Goal: Task Accomplishment & Management: Manage account settings

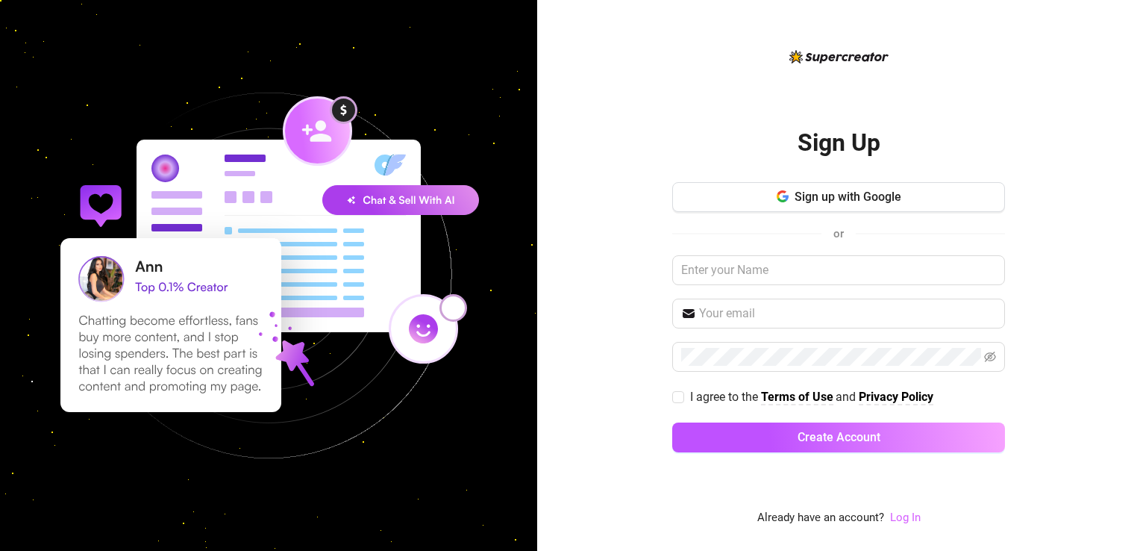
click at [909, 513] on link "Log In" at bounding box center [905, 516] width 31 height 13
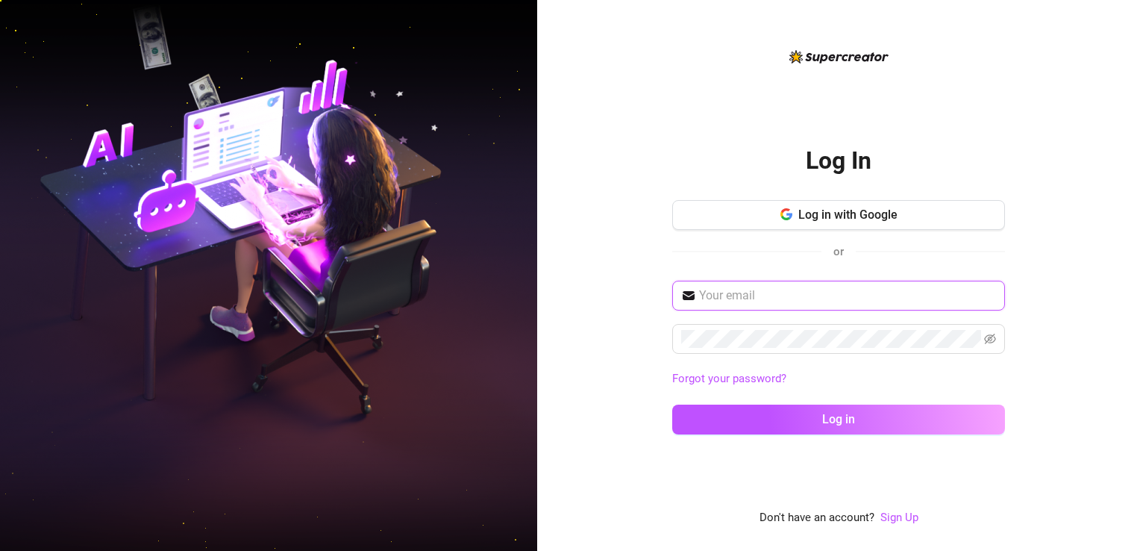
click at [759, 297] on input "text" at bounding box center [847, 295] width 297 height 18
paste input "keepsassyph@yahoo.com"
type input "keepsassyph@yahoo.com"
click at [615, 437] on div "Log In Log in with Google or keepsassyph@yahoo.com Forgot your password? Log in…" at bounding box center [838, 275] width 603 height 551
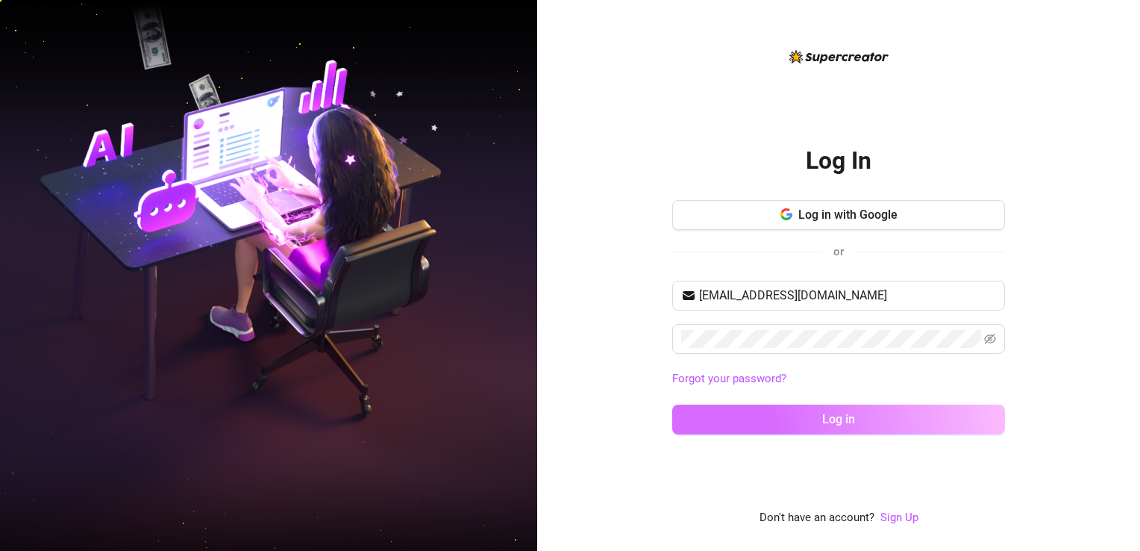
click at [813, 412] on button "Log in" at bounding box center [838, 419] width 333 height 30
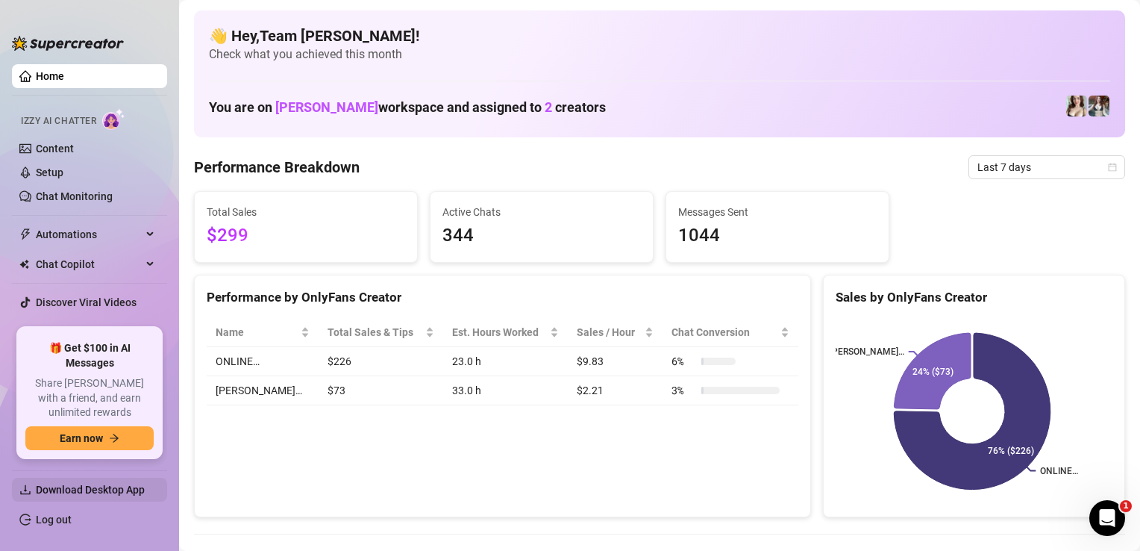
click at [71, 491] on span "Download Desktop App" at bounding box center [90, 489] width 109 height 12
click at [81, 192] on link "Chat Monitoring" at bounding box center [74, 196] width 77 height 12
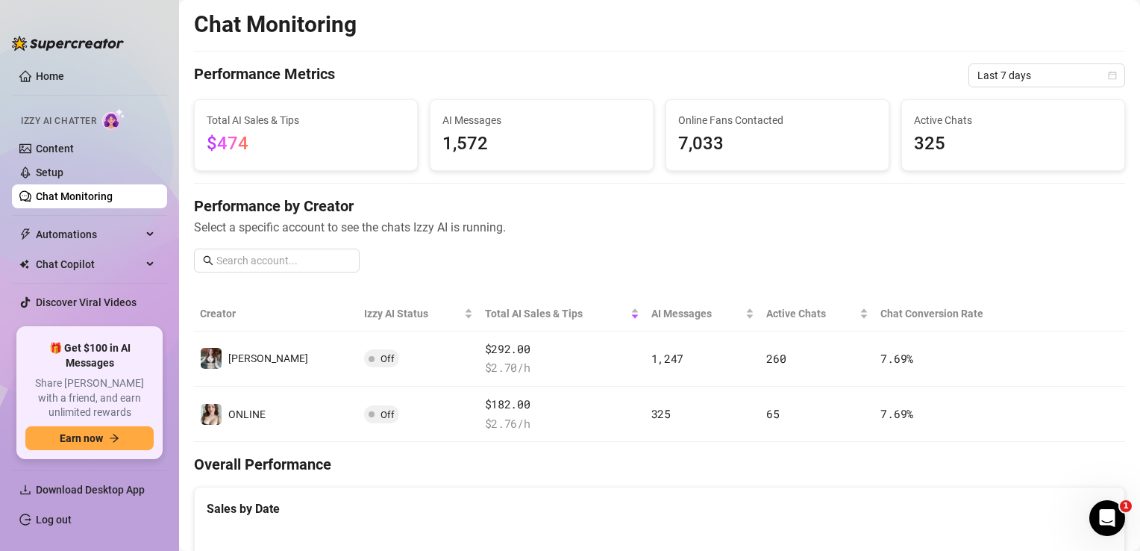
scroll to position [13, 0]
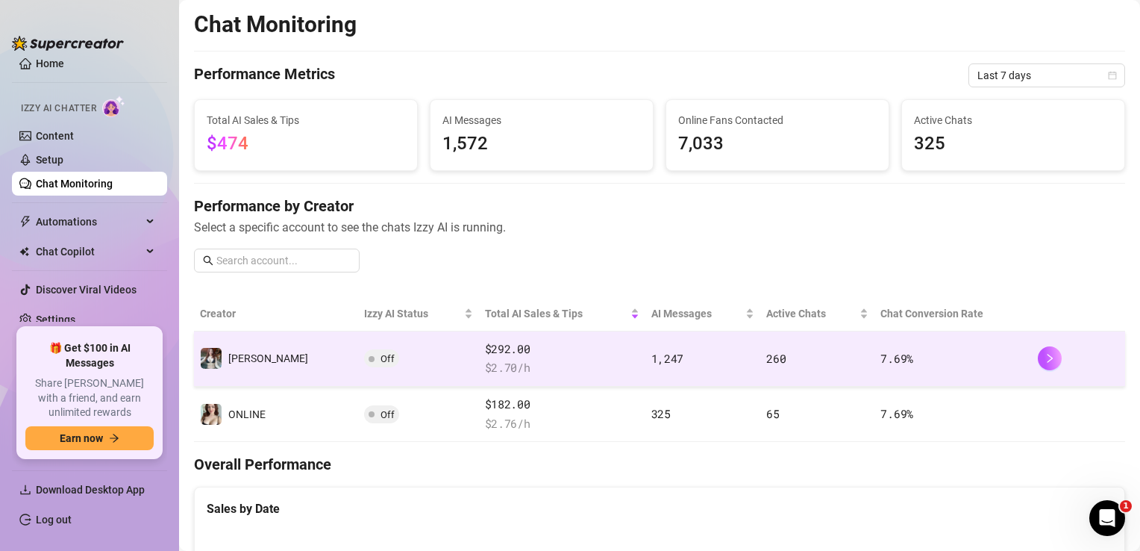
click at [518, 359] on span "$ 2.70 /h" at bounding box center [562, 368] width 154 height 18
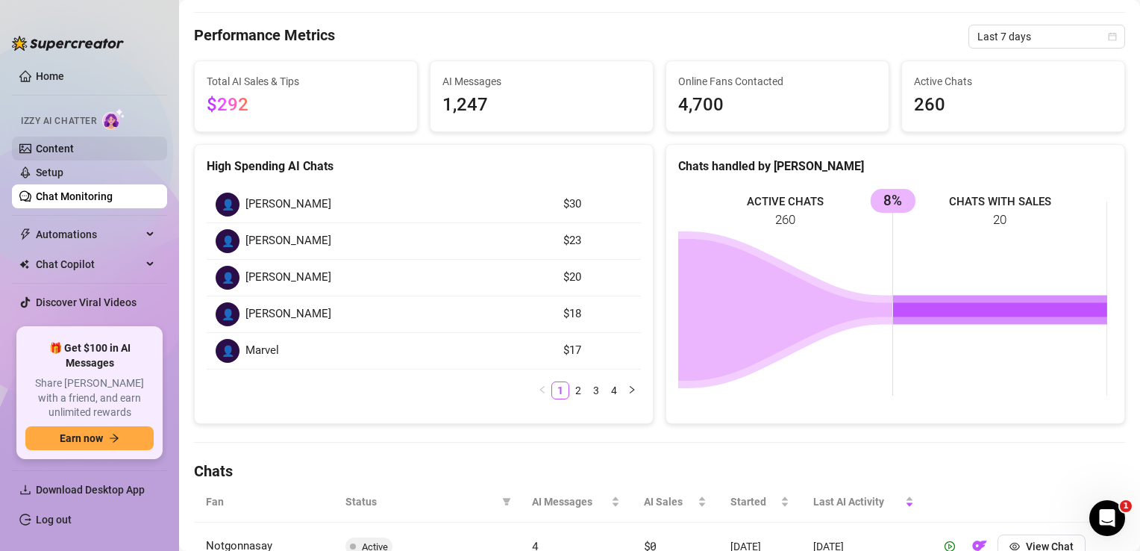
click at [61, 149] on link "Content" at bounding box center [55, 148] width 38 height 12
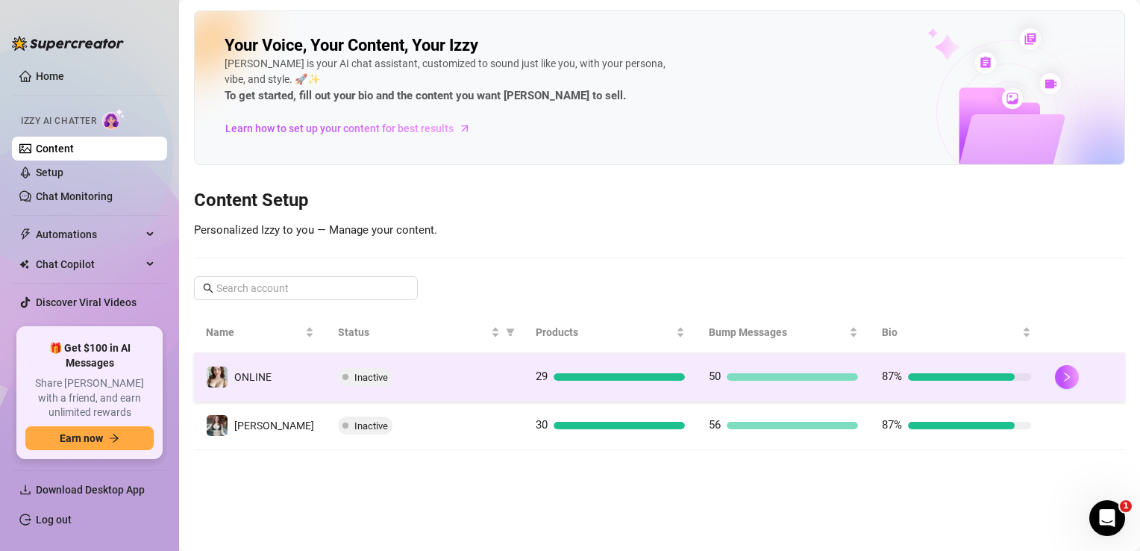
click at [433, 377] on div "Inactive" at bounding box center [425, 377] width 174 height 18
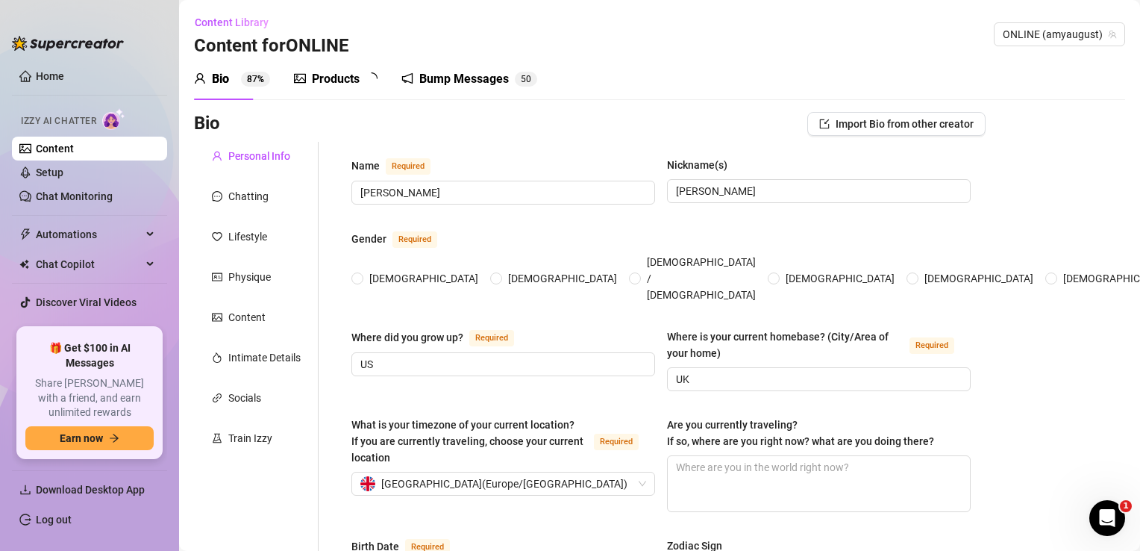
radio input "true"
type input "August 15th, 1998"
click at [458, 76] on div "Bump Messages" at bounding box center [475, 79] width 90 height 18
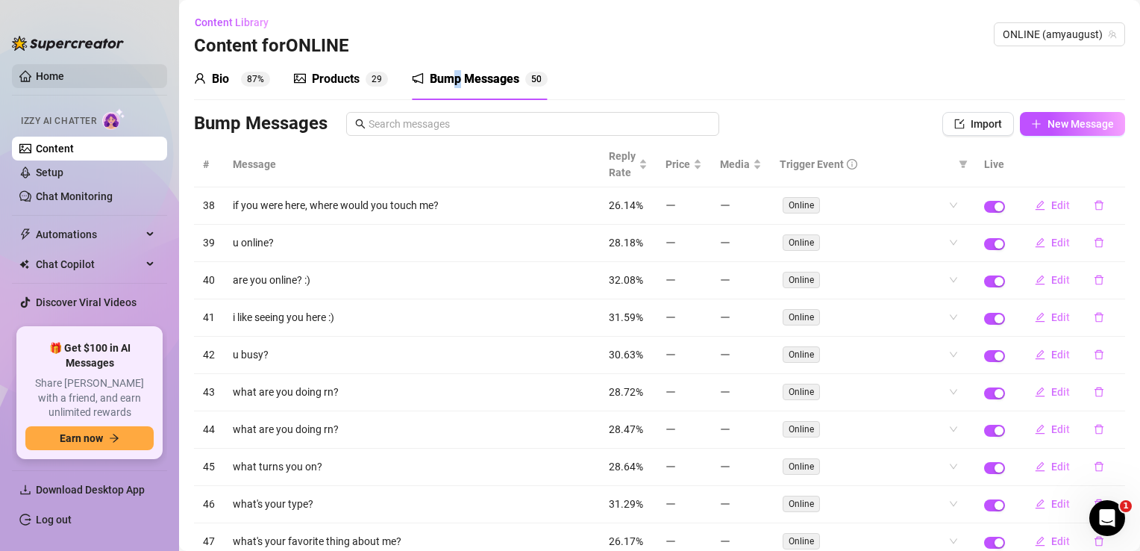
click at [37, 70] on link "Home" at bounding box center [50, 76] width 28 height 12
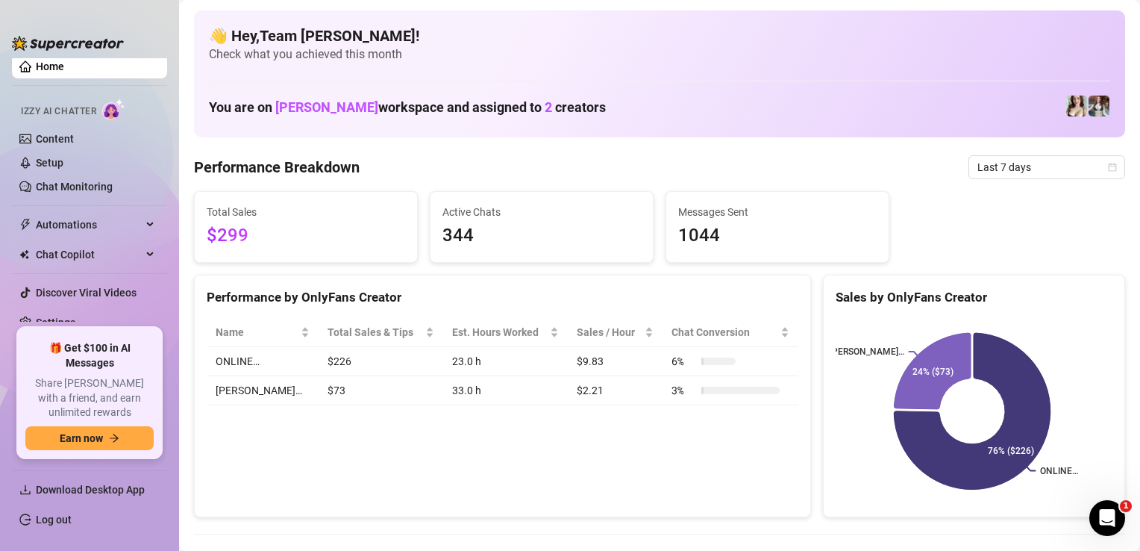
scroll to position [13, 0]
click at [54, 157] on link "Setup" at bounding box center [50, 160] width 28 height 12
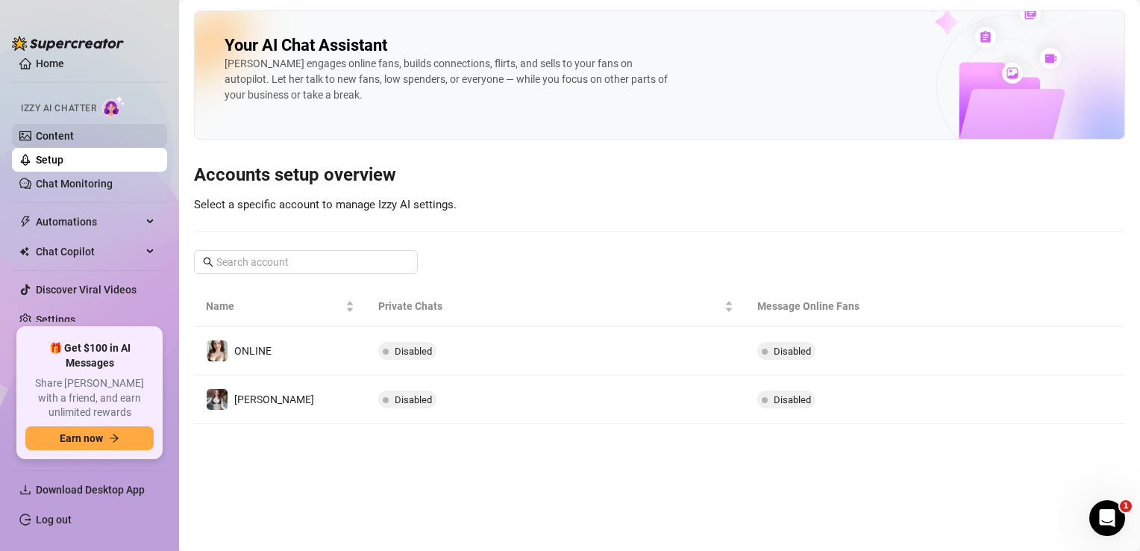
click at [67, 130] on link "Content" at bounding box center [55, 136] width 38 height 12
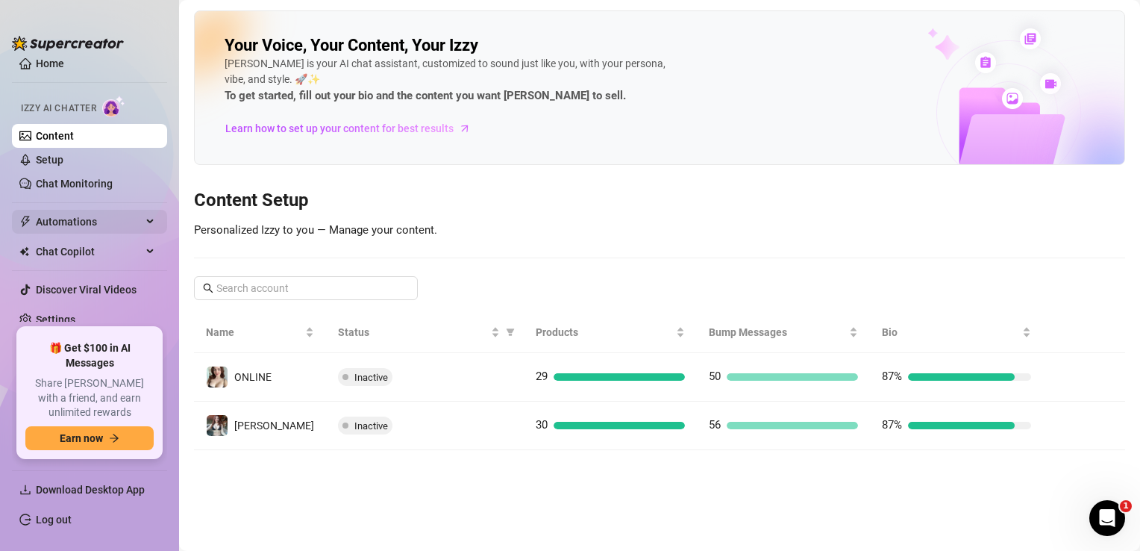
click at [131, 219] on div "Automations" at bounding box center [89, 222] width 155 height 24
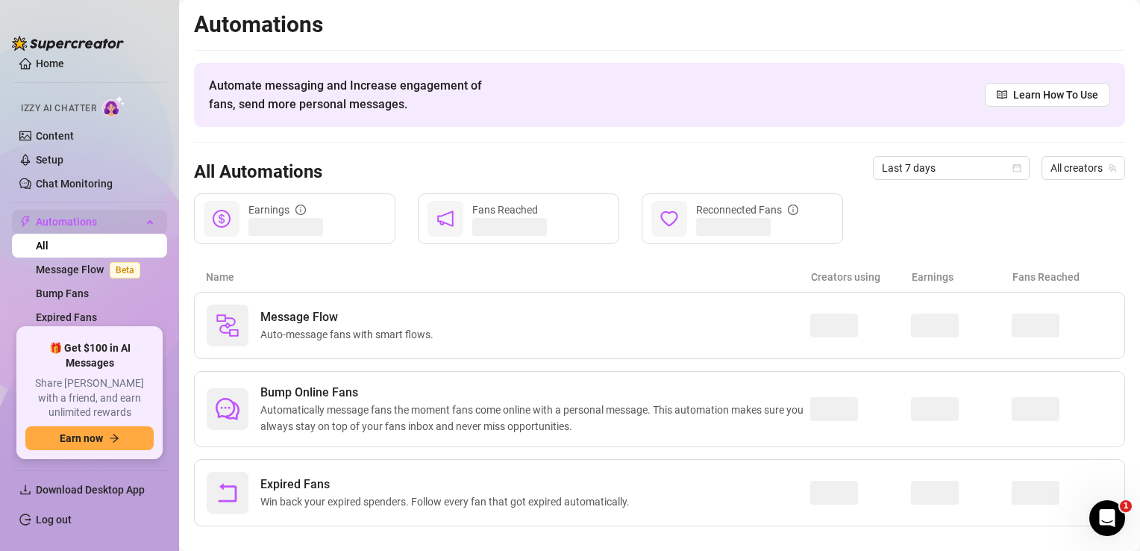
click at [131, 219] on div "Automations" at bounding box center [89, 222] width 155 height 24
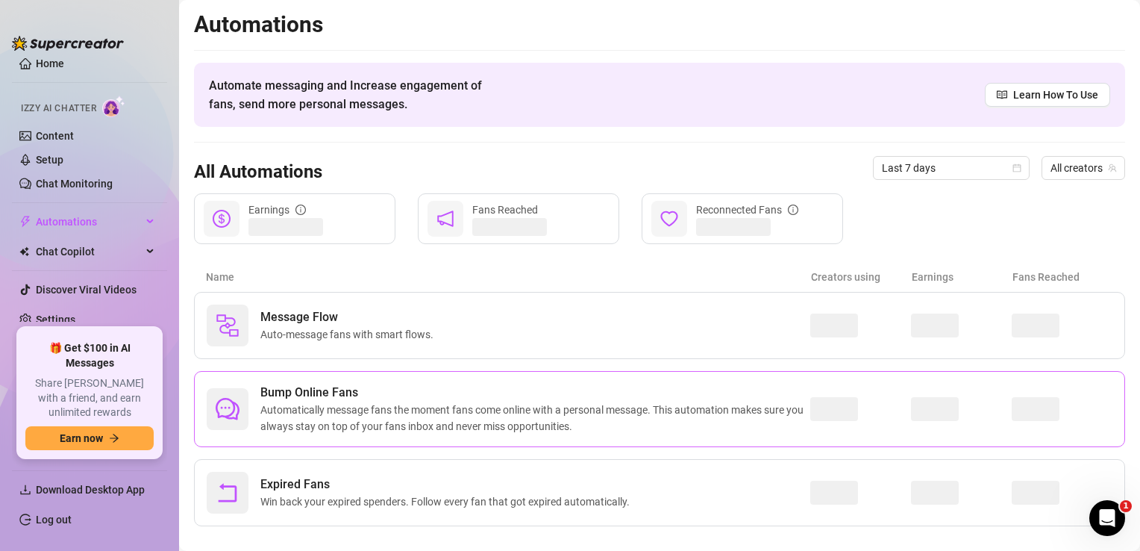
scroll to position [18, 0]
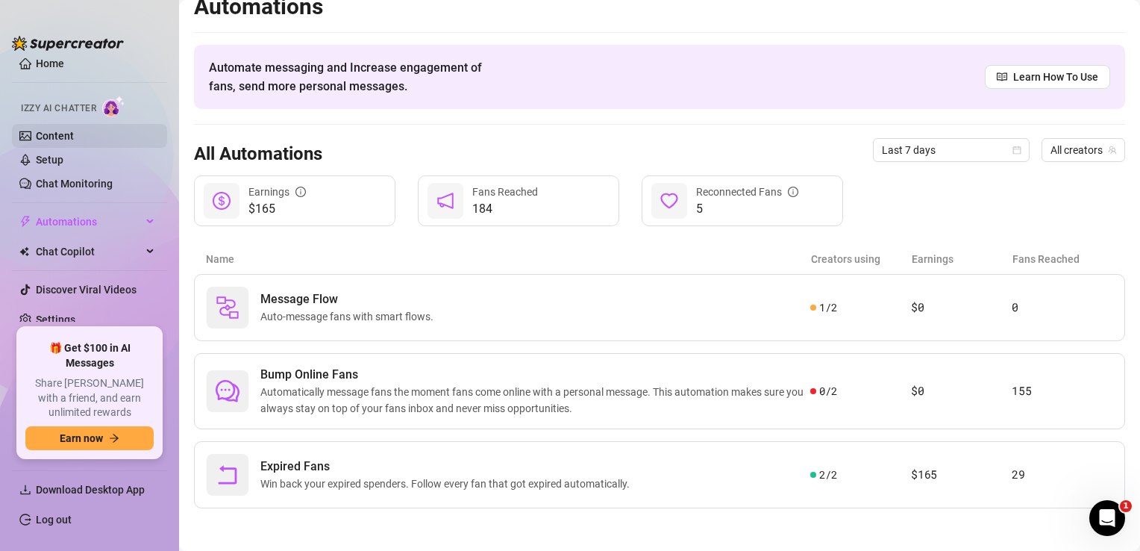
click at [74, 131] on link "Content" at bounding box center [55, 136] width 38 height 12
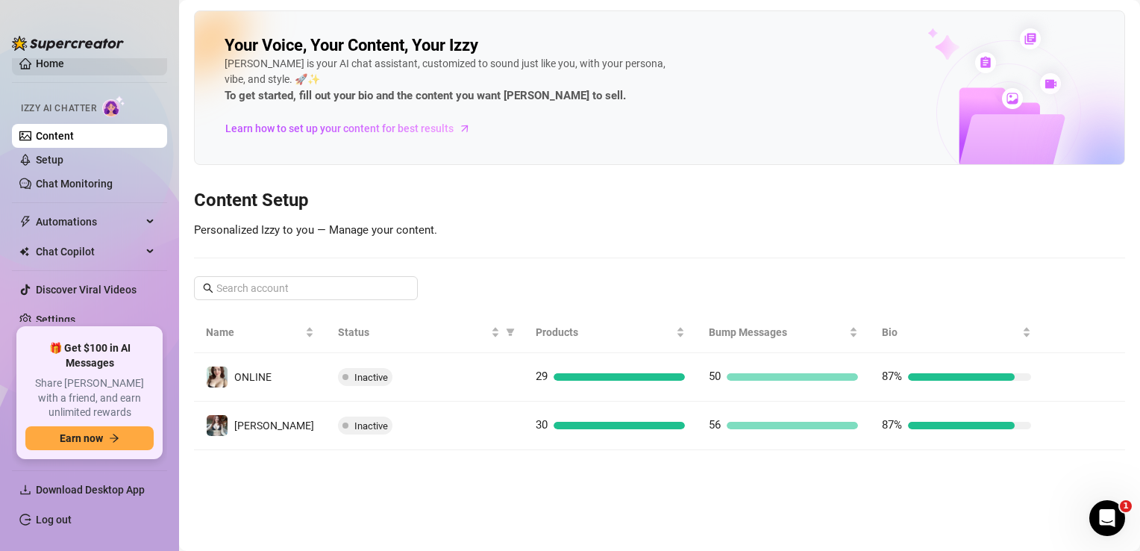
click at [48, 67] on link "Home" at bounding box center [50, 63] width 28 height 12
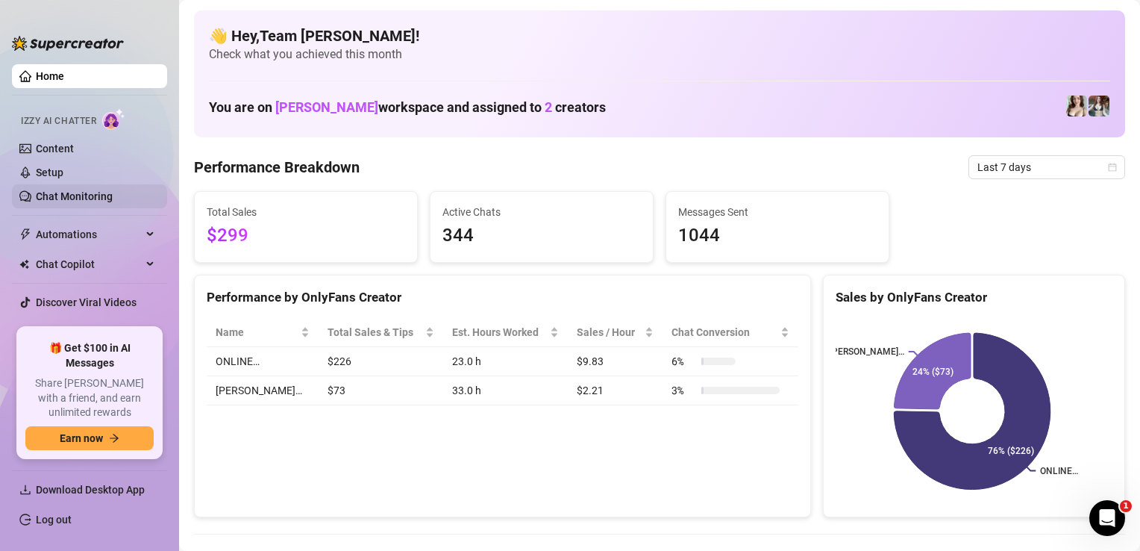
click at [63, 190] on link "Chat Monitoring" at bounding box center [74, 196] width 77 height 12
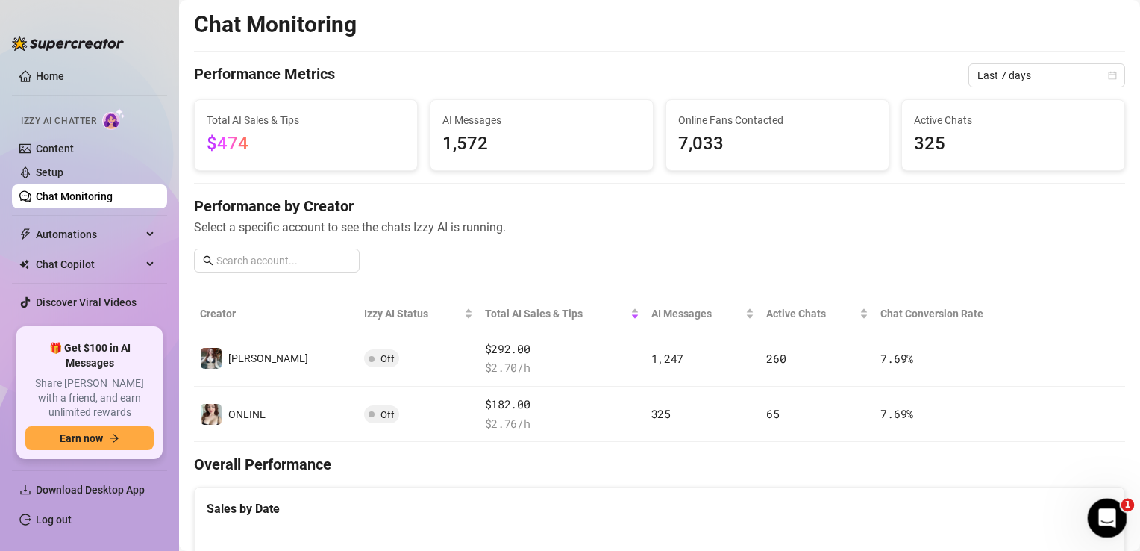
click at [1100, 510] on icon "Open Intercom Messenger" at bounding box center [1105, 516] width 25 height 25
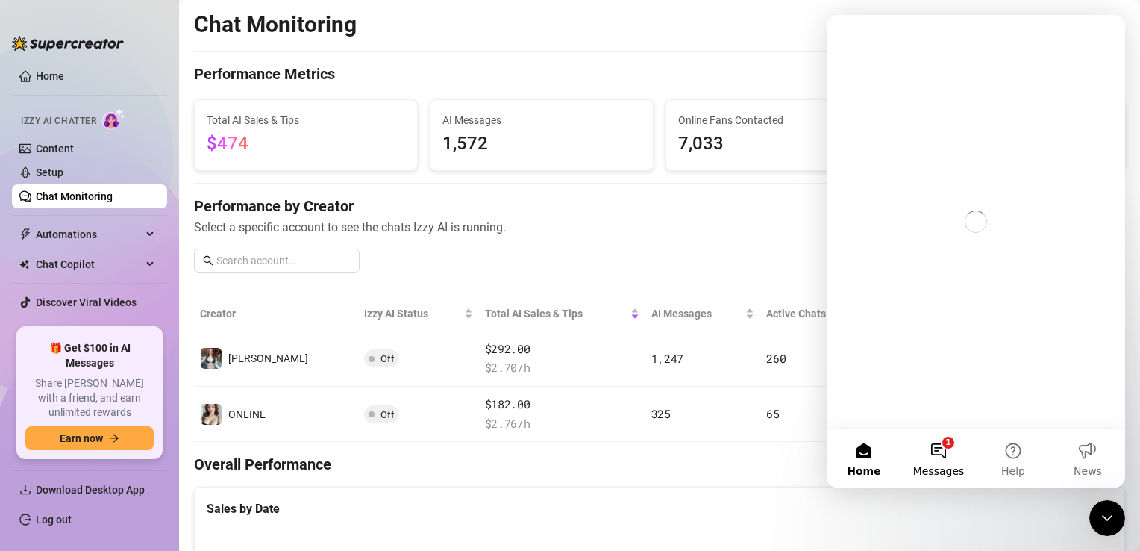
click at [936, 452] on button "1 Messages" at bounding box center [938, 458] width 75 height 60
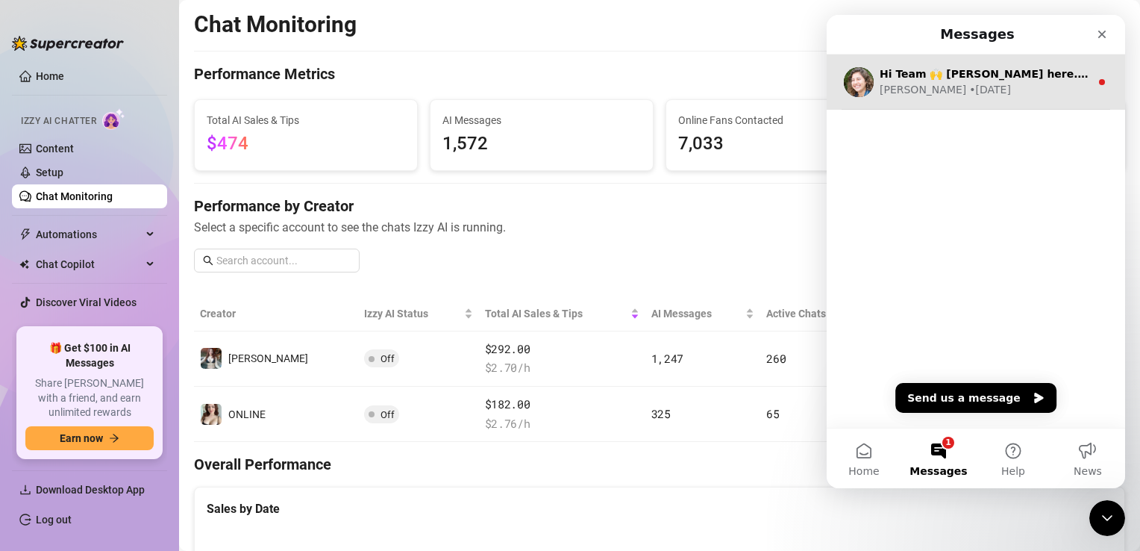
click at [941, 98] on div "Hi Team 🙌 Ella here. You haven't started your 14-Day Free Trial yet. Do you hav…" at bounding box center [976, 81] width 298 height 55
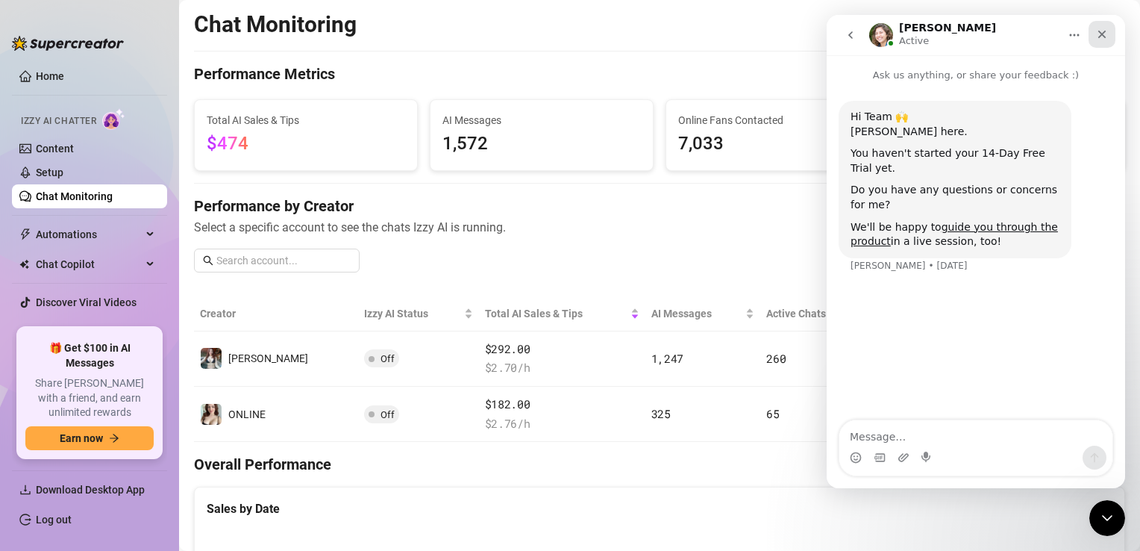
click at [1111, 28] on div "Close" at bounding box center [1101, 34] width 27 height 27
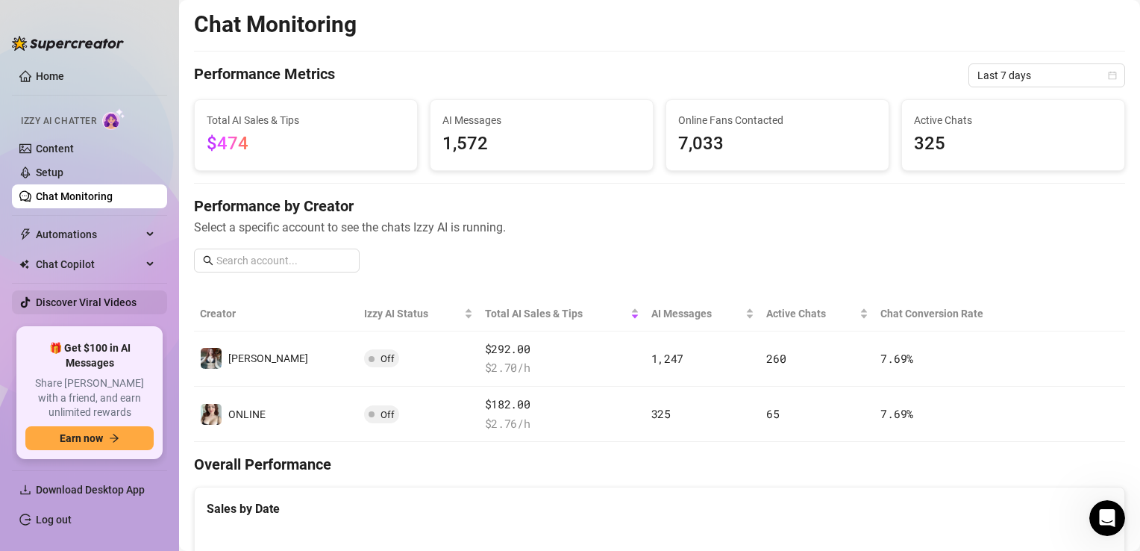
scroll to position [13, 0]
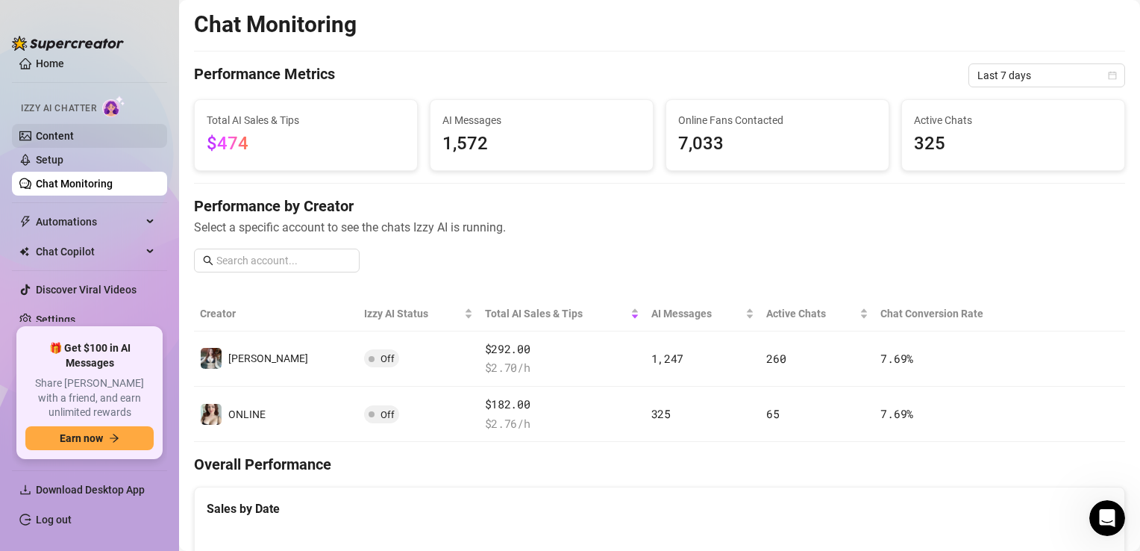
click at [69, 130] on link "Content" at bounding box center [55, 136] width 38 height 12
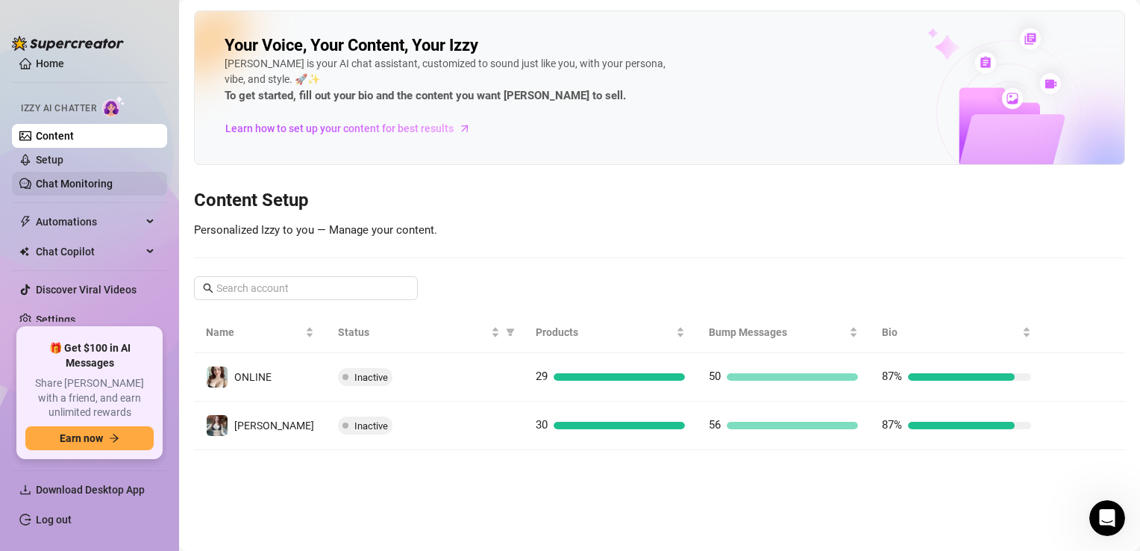
click at [74, 179] on link "Chat Monitoring" at bounding box center [74, 184] width 77 height 12
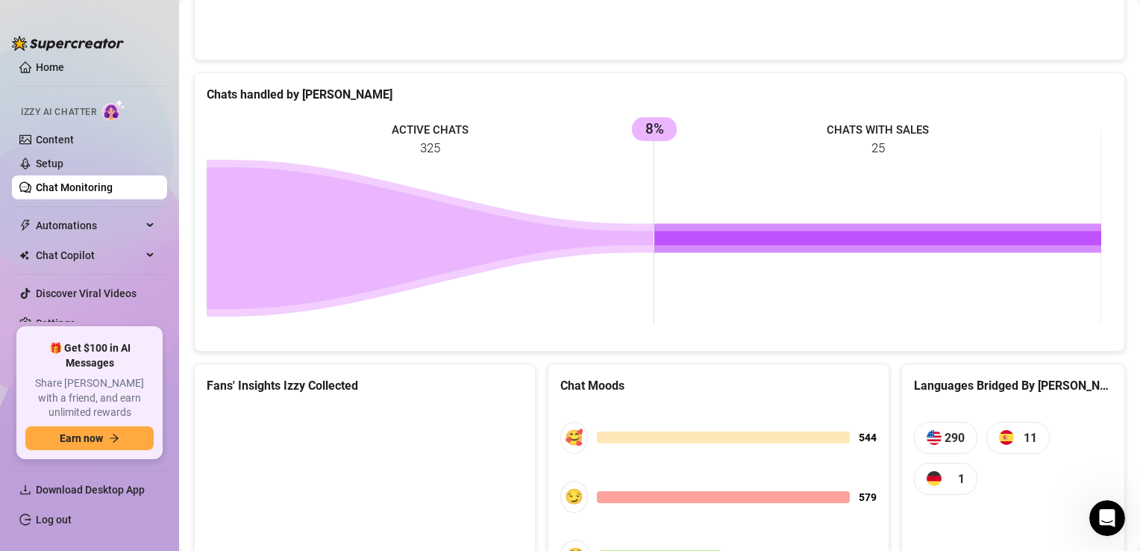
scroll to position [13, 0]
click at [66, 138] on link "Content" at bounding box center [55, 136] width 38 height 12
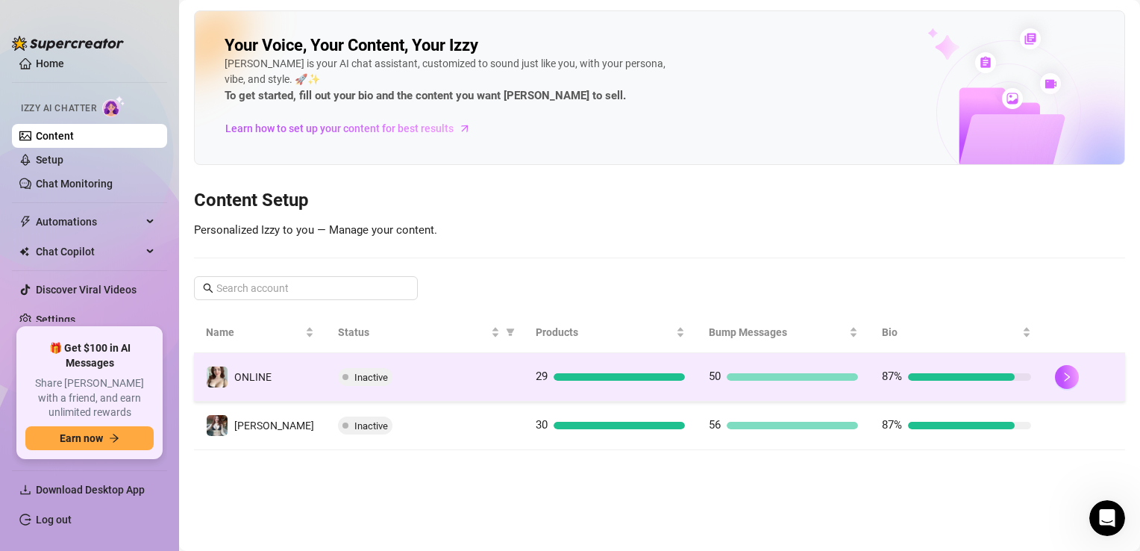
click at [288, 366] on td "ONLINE" at bounding box center [260, 377] width 132 height 48
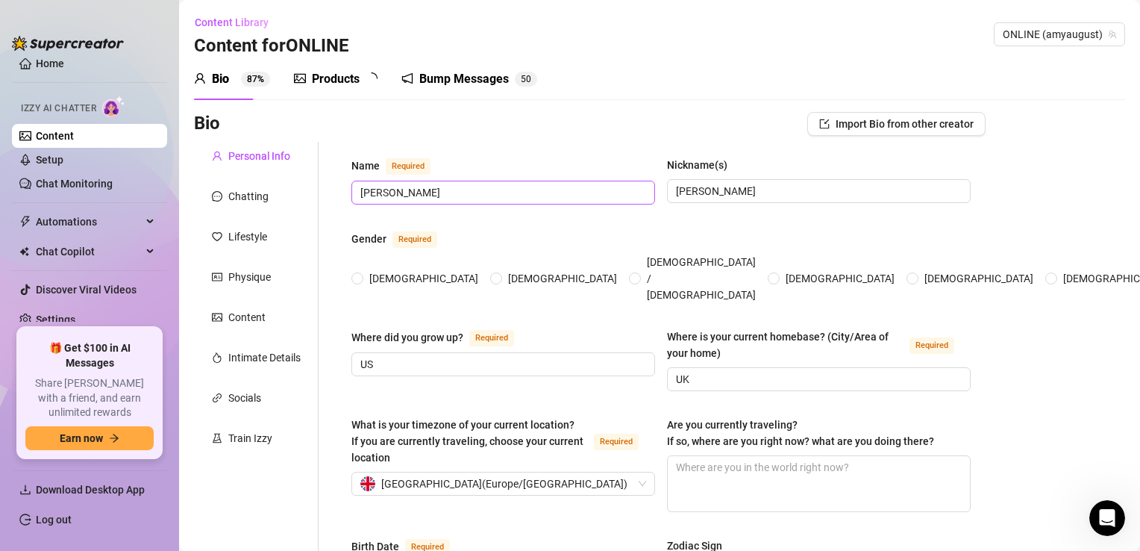
radio input "true"
type input "August 15th, 1998"
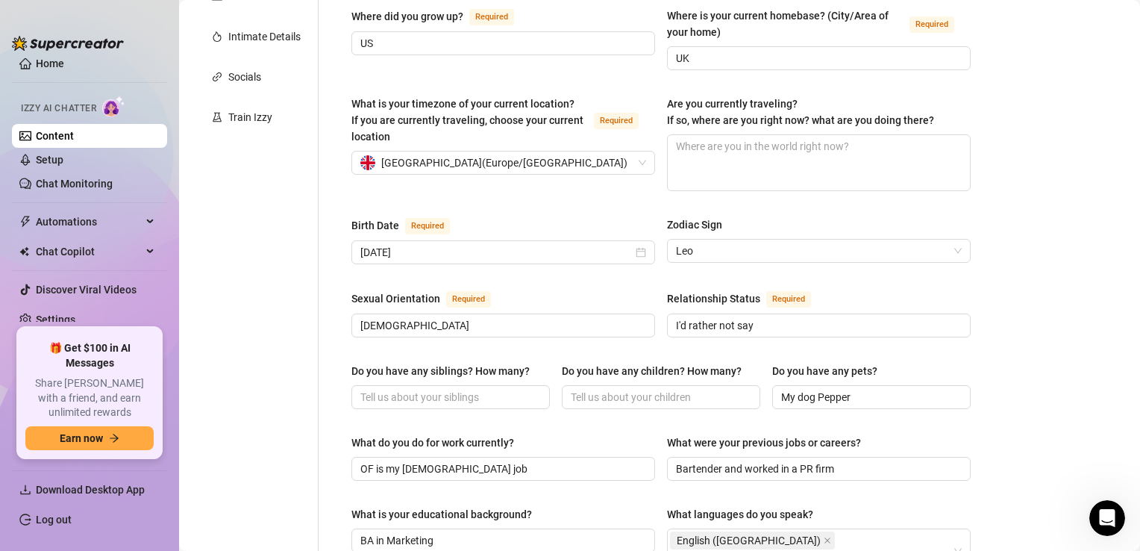
scroll to position [373, 0]
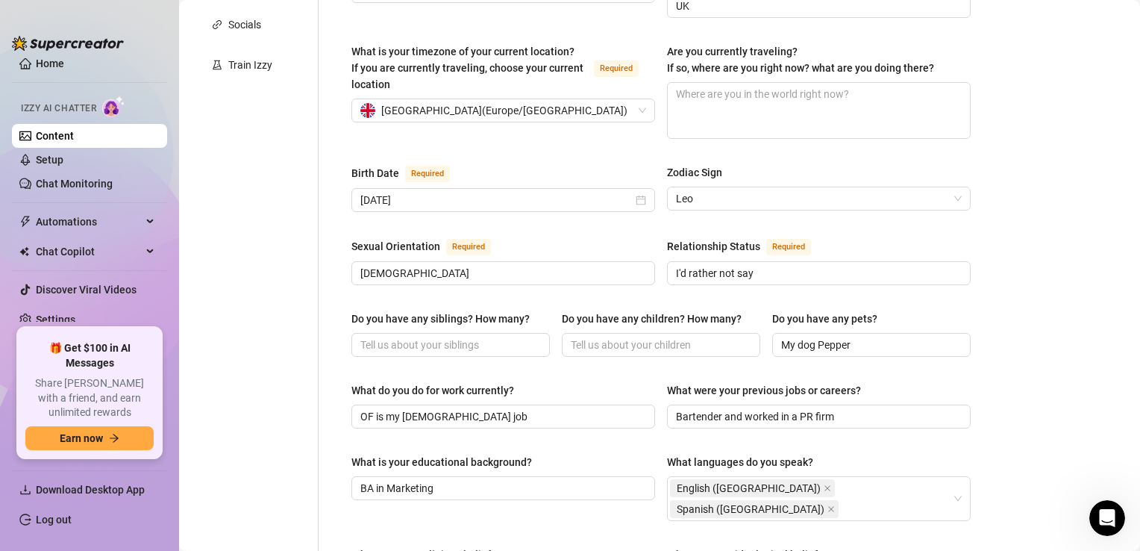
click at [1102, 302] on div "Bio Import Bio from other creator Personal Info Chatting Lifestyle Physique Con…" at bounding box center [659, 432] width 931 height 1387
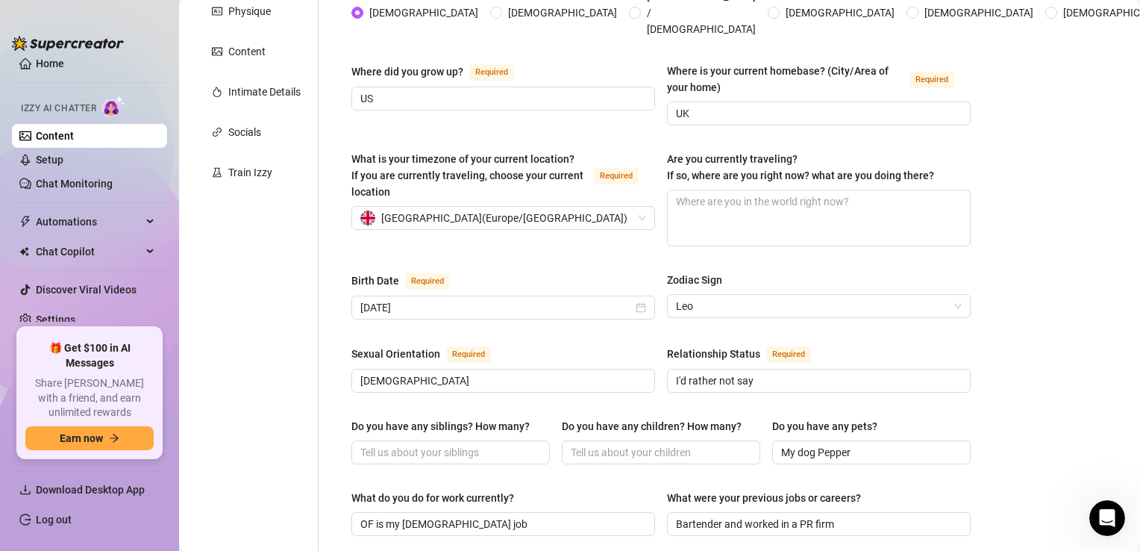
scroll to position [0, 0]
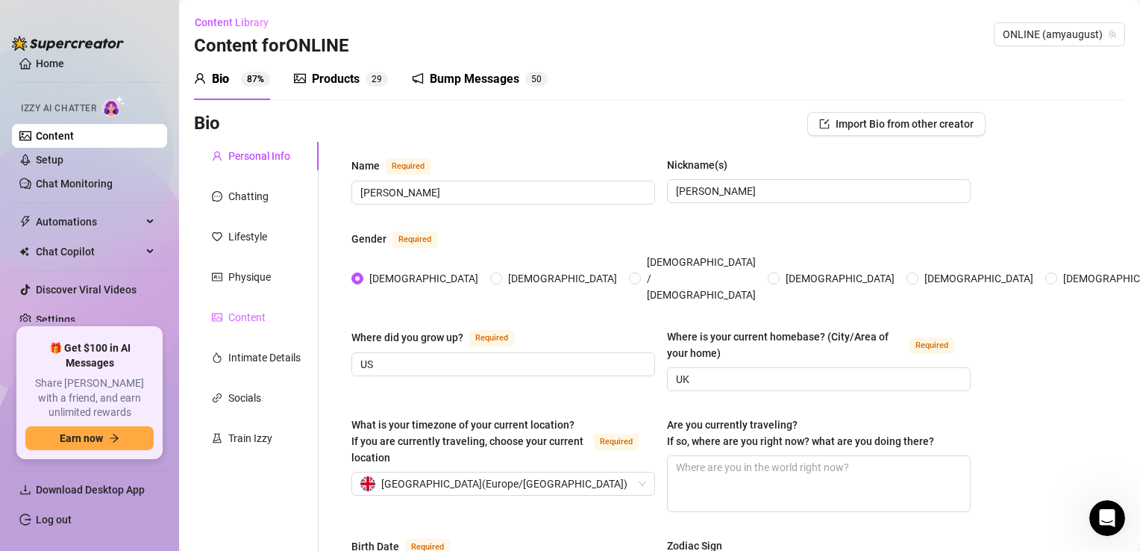
click at [247, 327] on div "Content" at bounding box center [256, 317] width 125 height 28
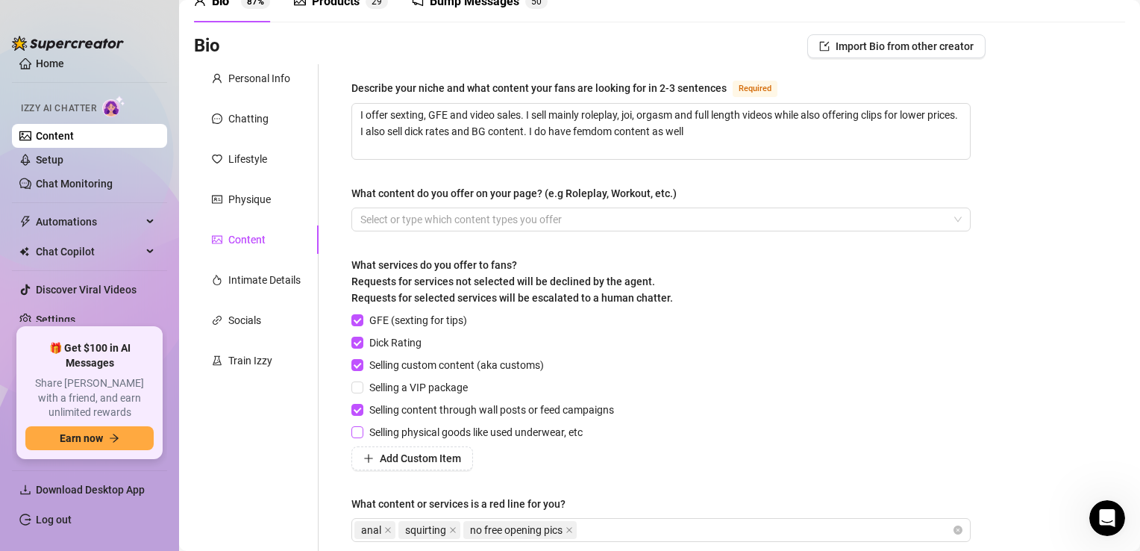
scroll to position [77, 0]
click at [259, 85] on div "Personal Info" at bounding box center [259, 79] width 62 height 16
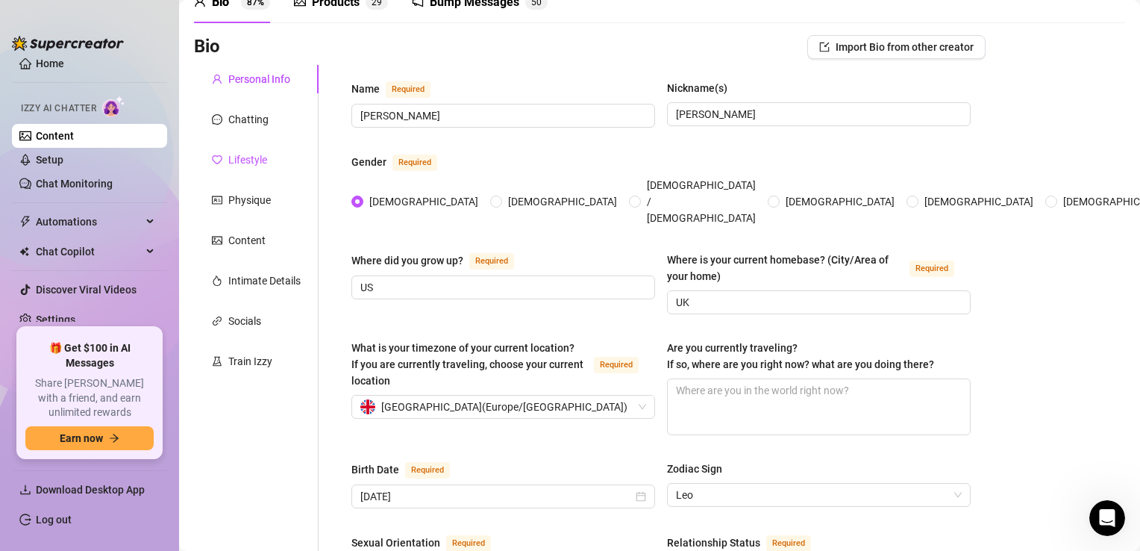
click at [254, 157] on div "Lifestyle" at bounding box center [247, 159] width 39 height 16
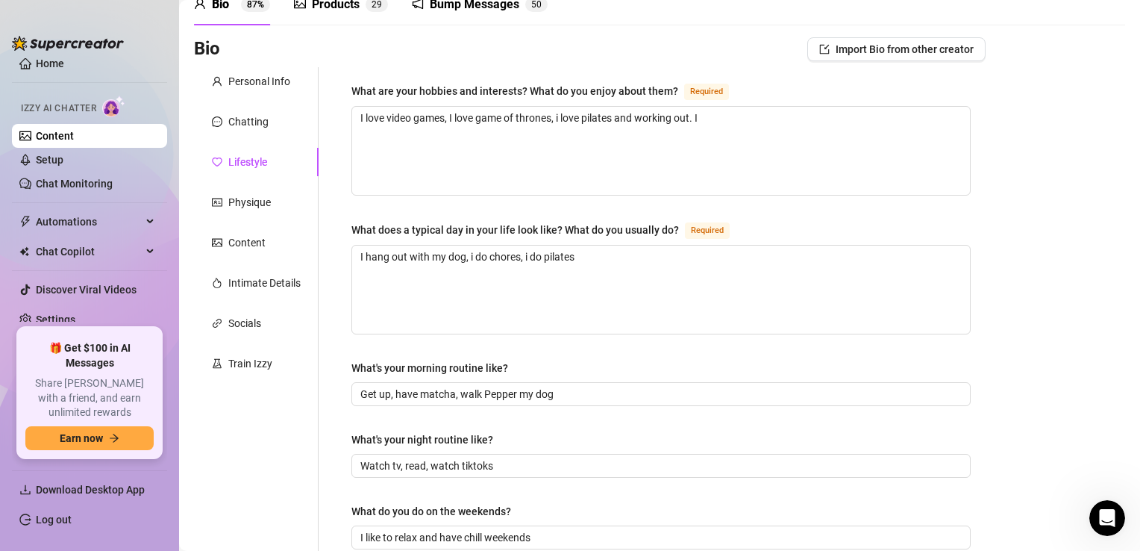
scroll to position [0, 0]
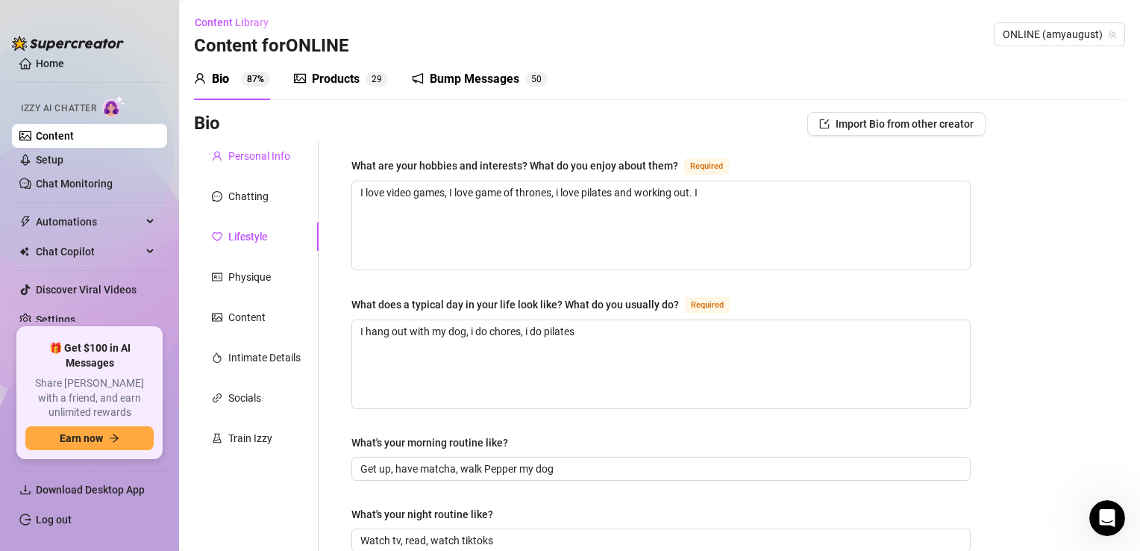
click at [260, 158] on div "Personal Info" at bounding box center [259, 156] width 62 height 16
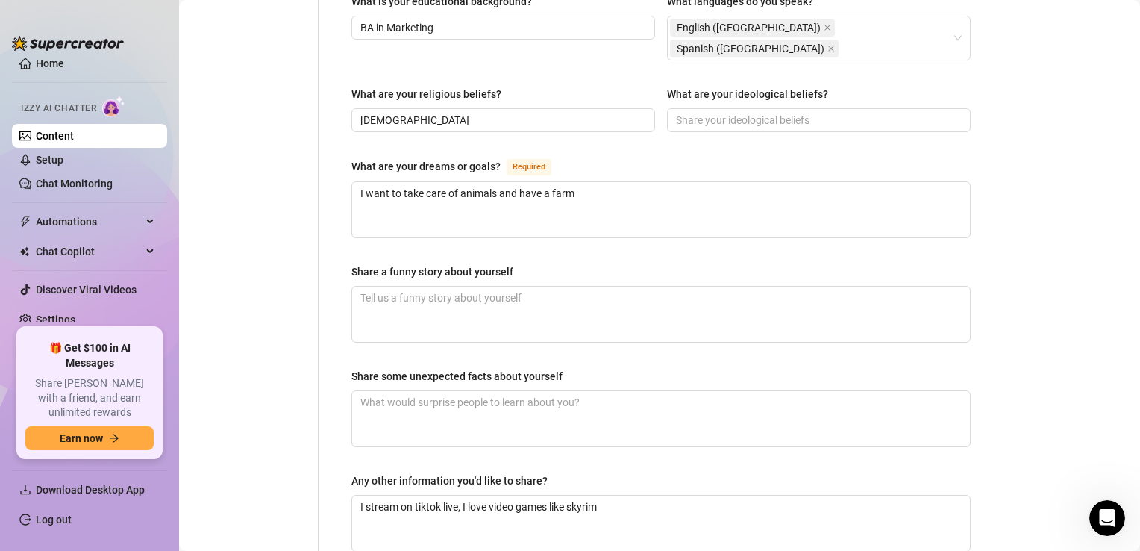
scroll to position [942, 0]
